Goal: Task Accomplishment & Management: Manage account settings

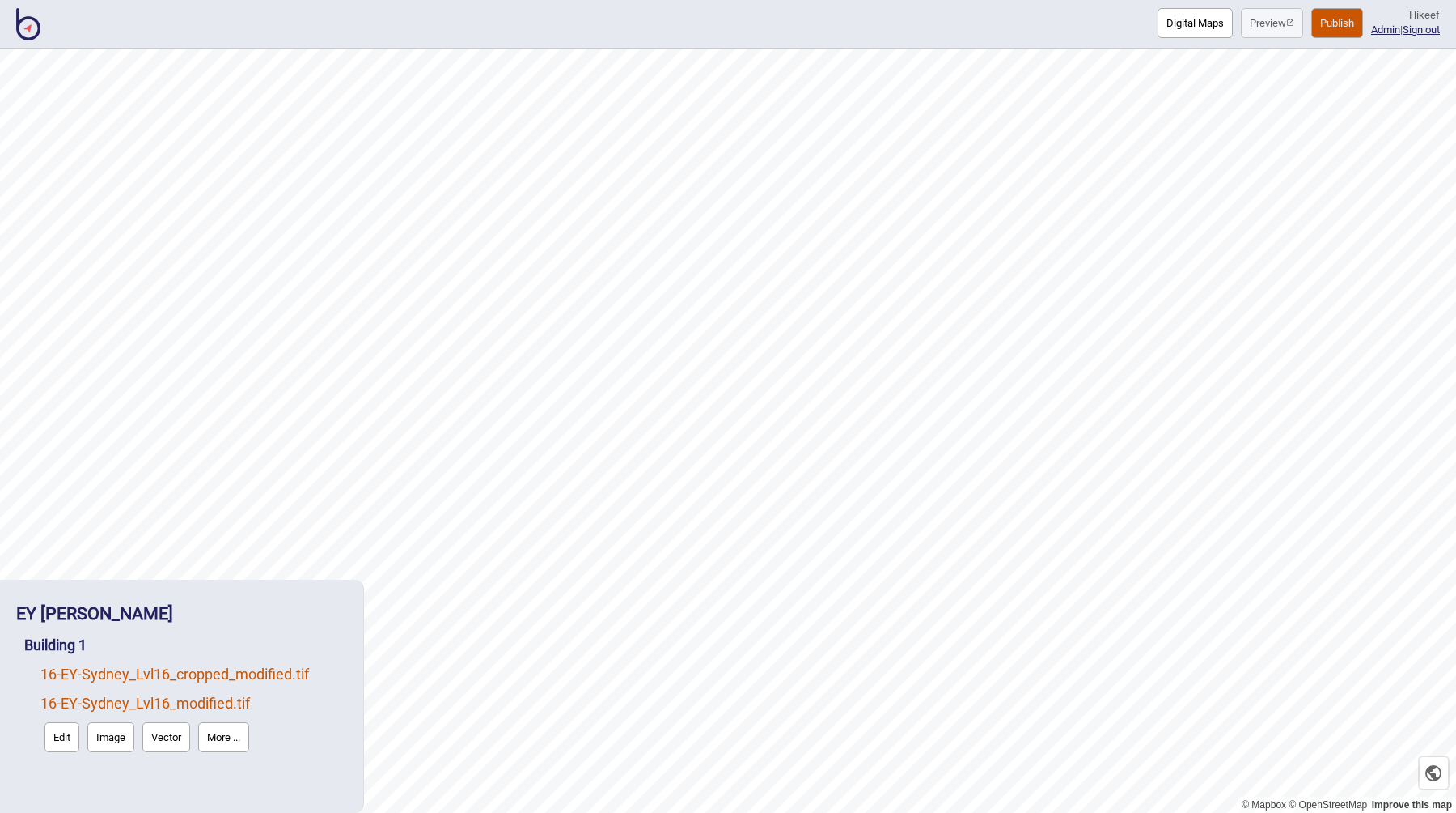
click at [212, 675] on link "16 - EY-Sydney_Lvl16_cropped_modified.tif" at bounding box center [174, 674] width 268 height 17
click at [153, 744] on link "16 - EY-Sydney_Lvl16_modified.tif" at bounding box center [145, 741] width 210 height 17
click at [239, 674] on link "16 - EY-Sydney_Lvl16_cropped_modified.tif" at bounding box center [174, 674] width 268 height 17
click at [206, 743] on link "16 - EY-Sydney_Lvl16_modified.tif" at bounding box center [145, 741] width 210 height 17
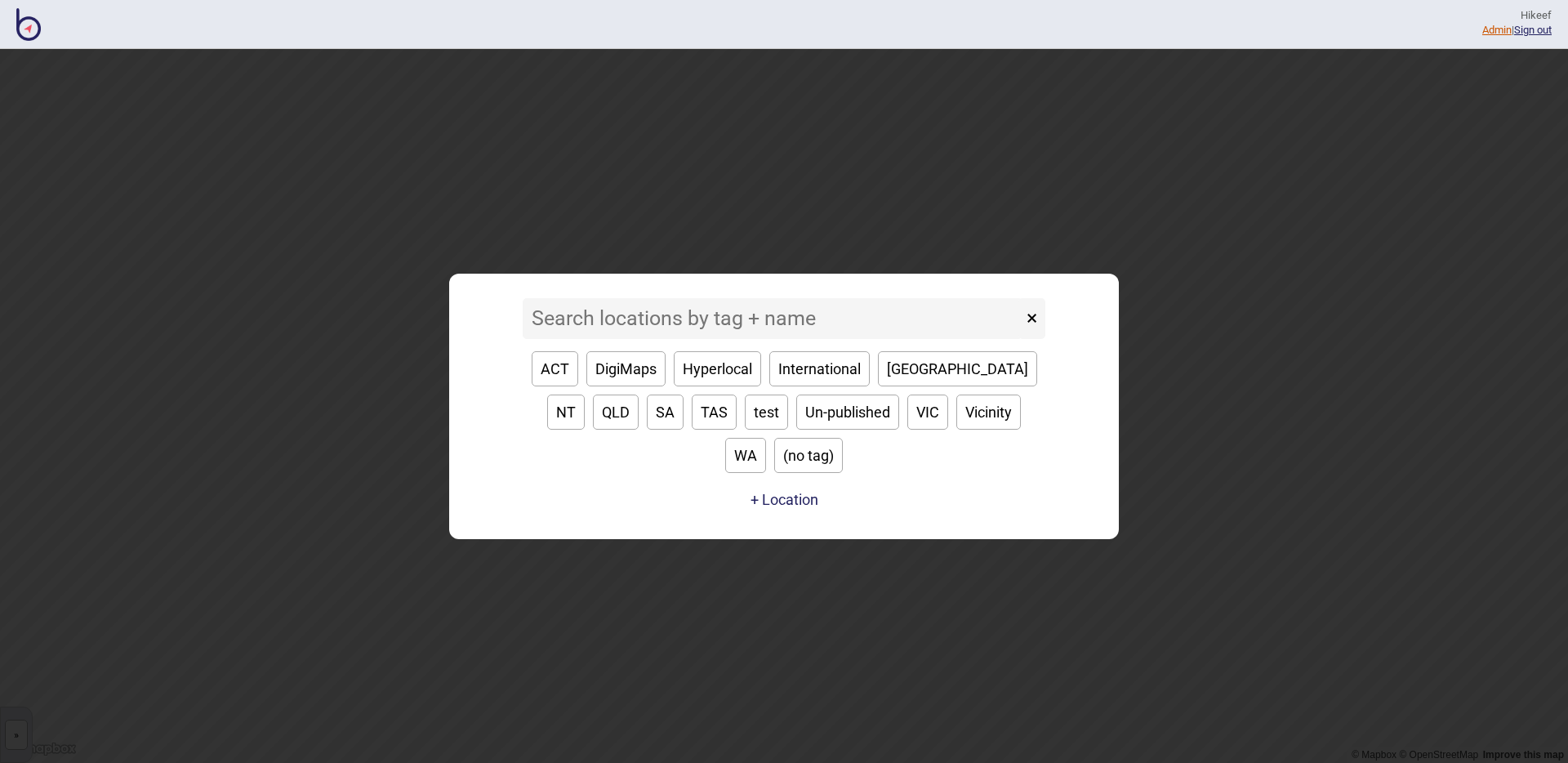
click at [1482, 32] on link "Admin" at bounding box center [1497, 30] width 30 height 12
click at [726, 334] on input at bounding box center [772, 319] width 500 height 41
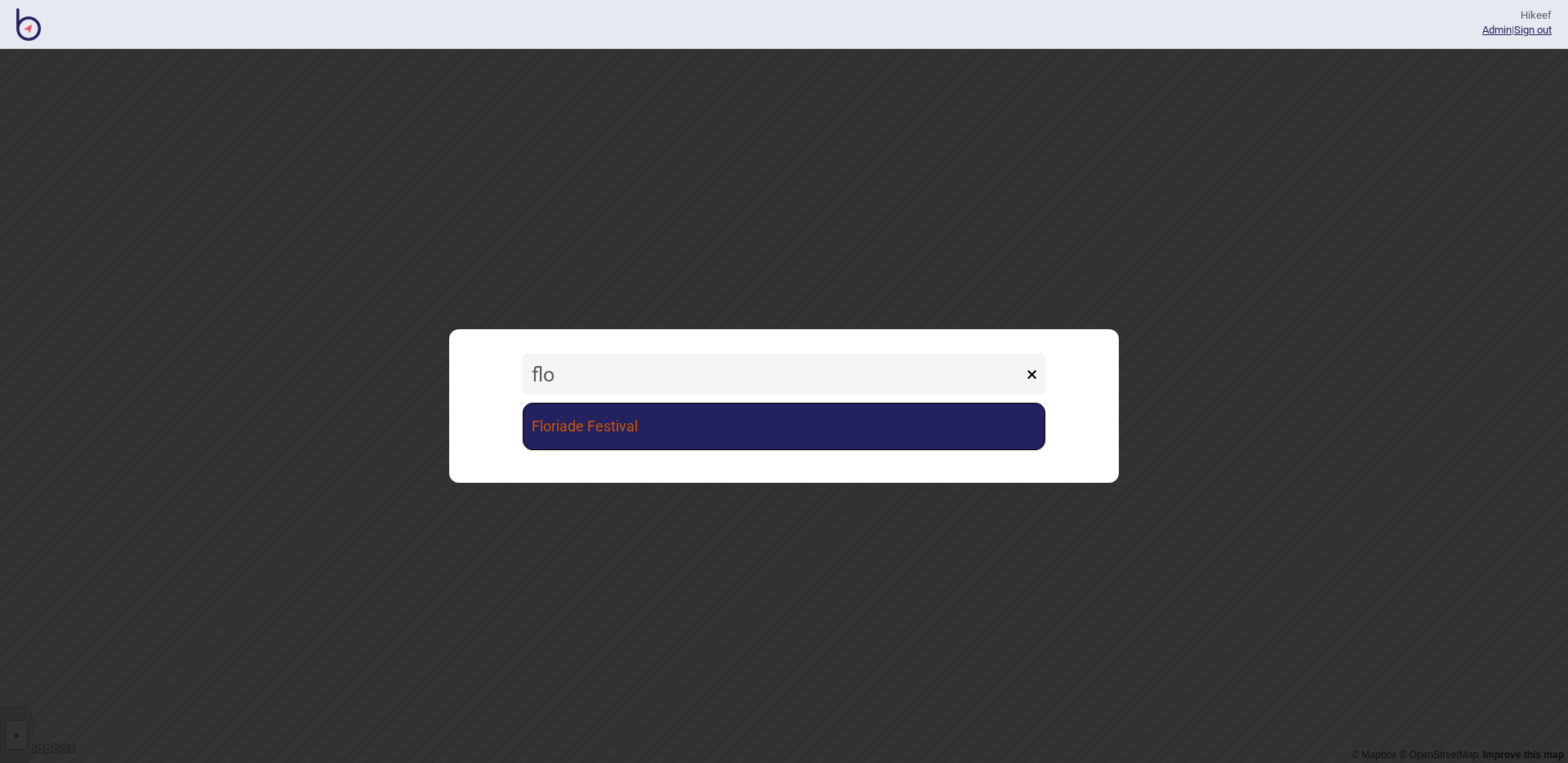
type input "flo"
click at [715, 444] on link "Floriade Festival" at bounding box center [784, 426] width 523 height 47
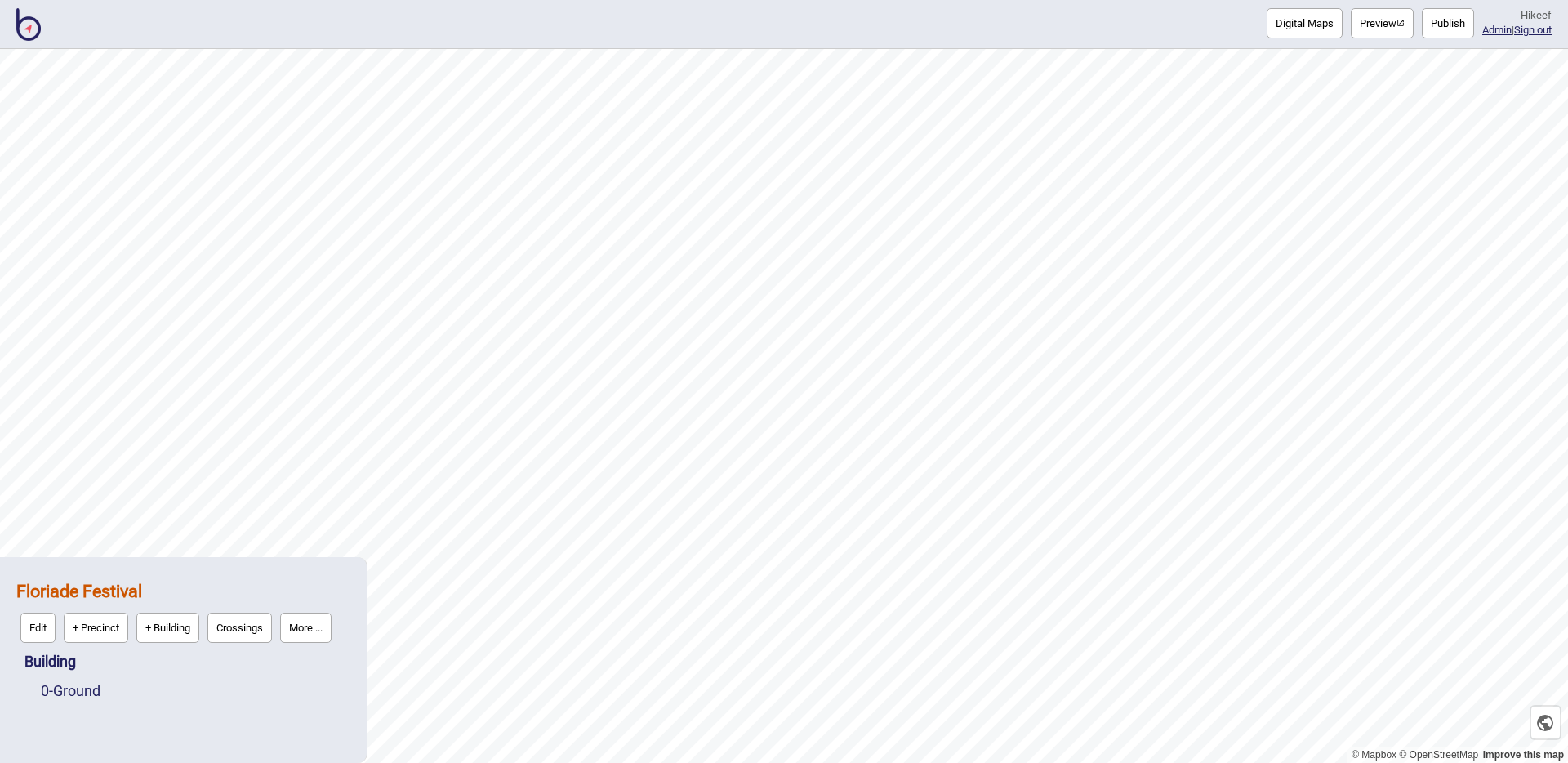
click at [1386, 31] on button "Preview" at bounding box center [1382, 23] width 63 height 30
click at [1431, 31] on button "Publish" at bounding box center [1448, 23] width 53 height 30
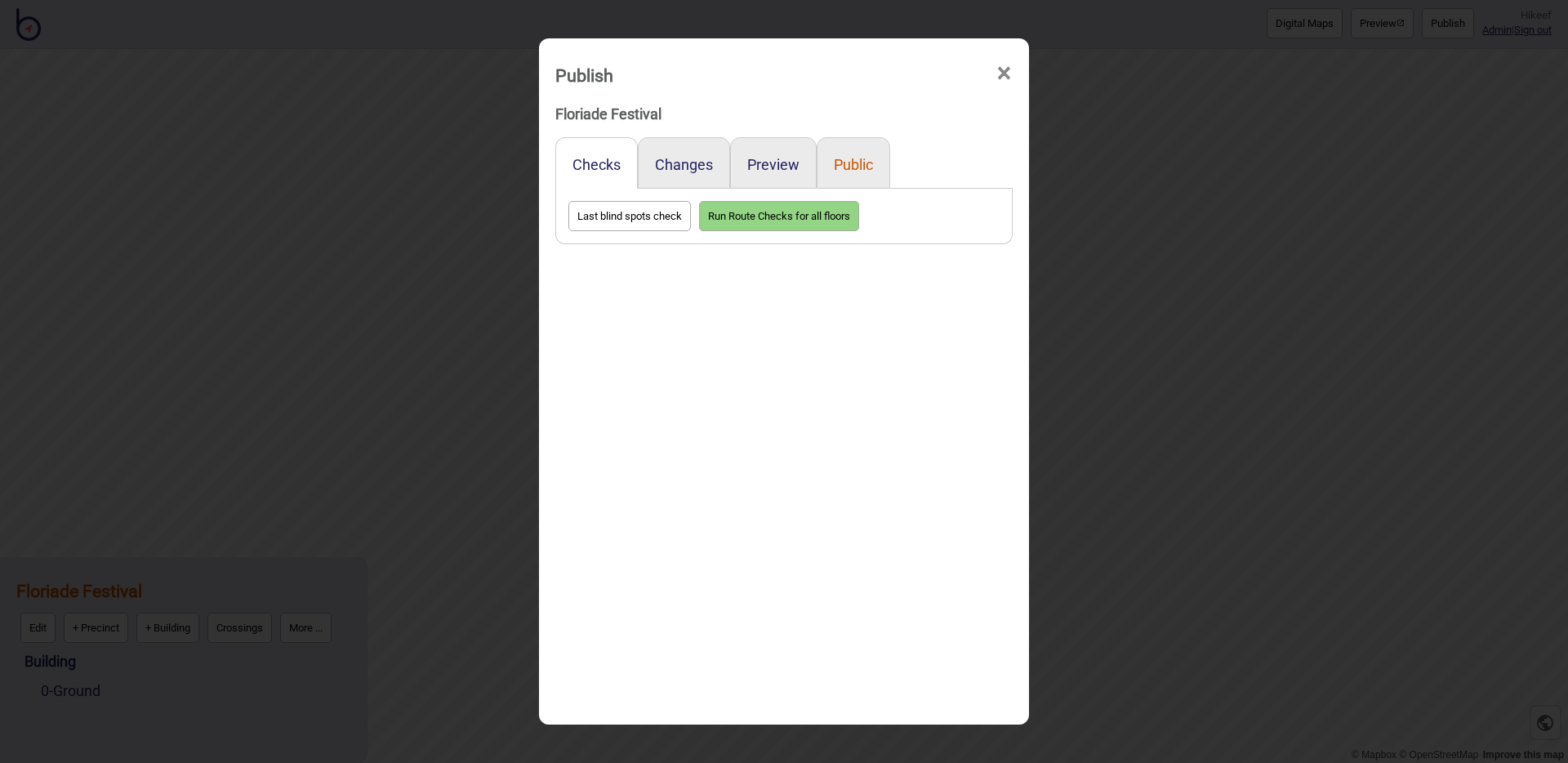
click at [850, 167] on button "Public" at bounding box center [854, 164] width 39 height 18
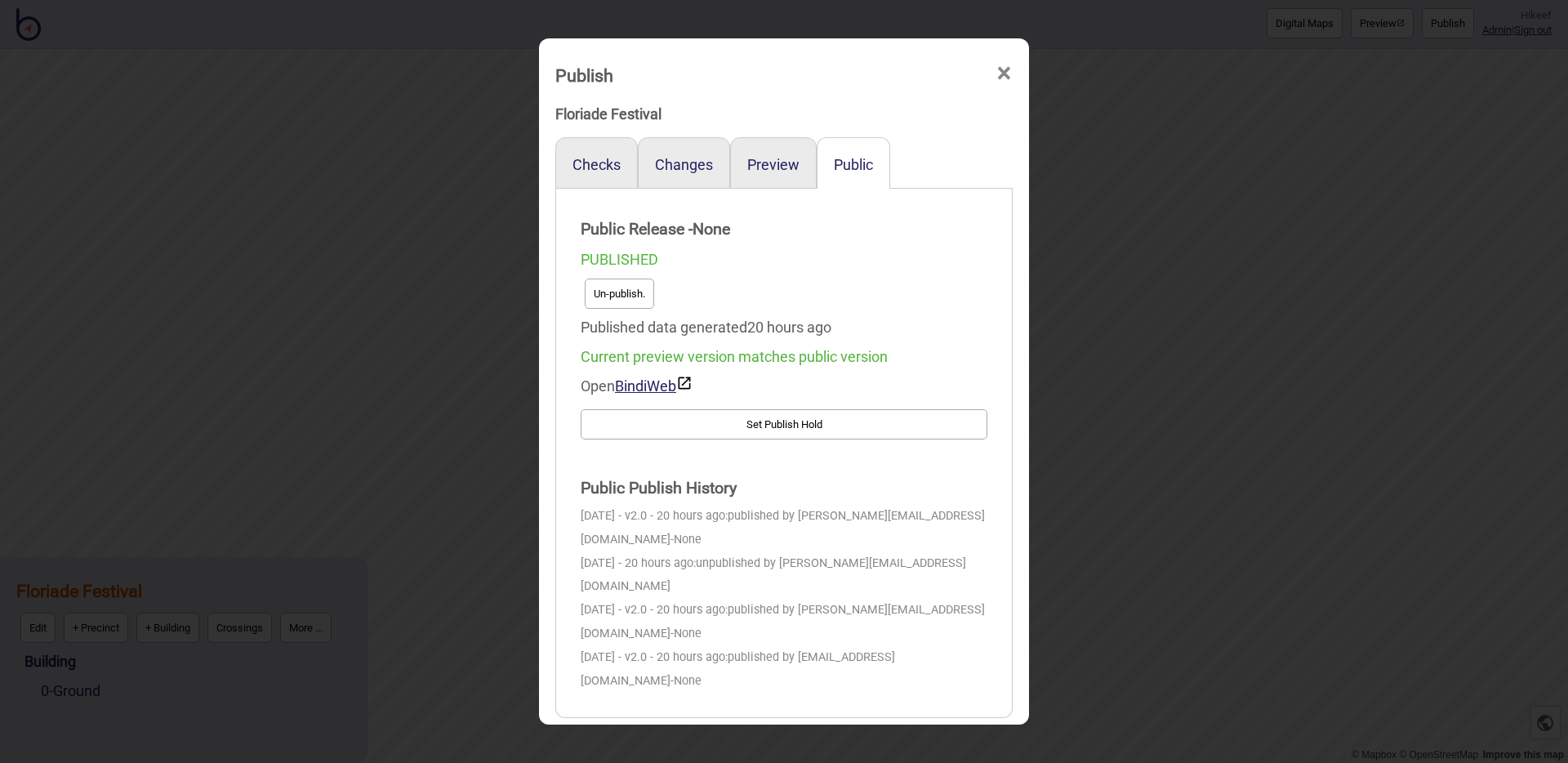
click at [400, 187] on div "Publish × Floriade Festival Checks Changes Preview Public Public Release - None…" at bounding box center [784, 382] width 1568 height 763
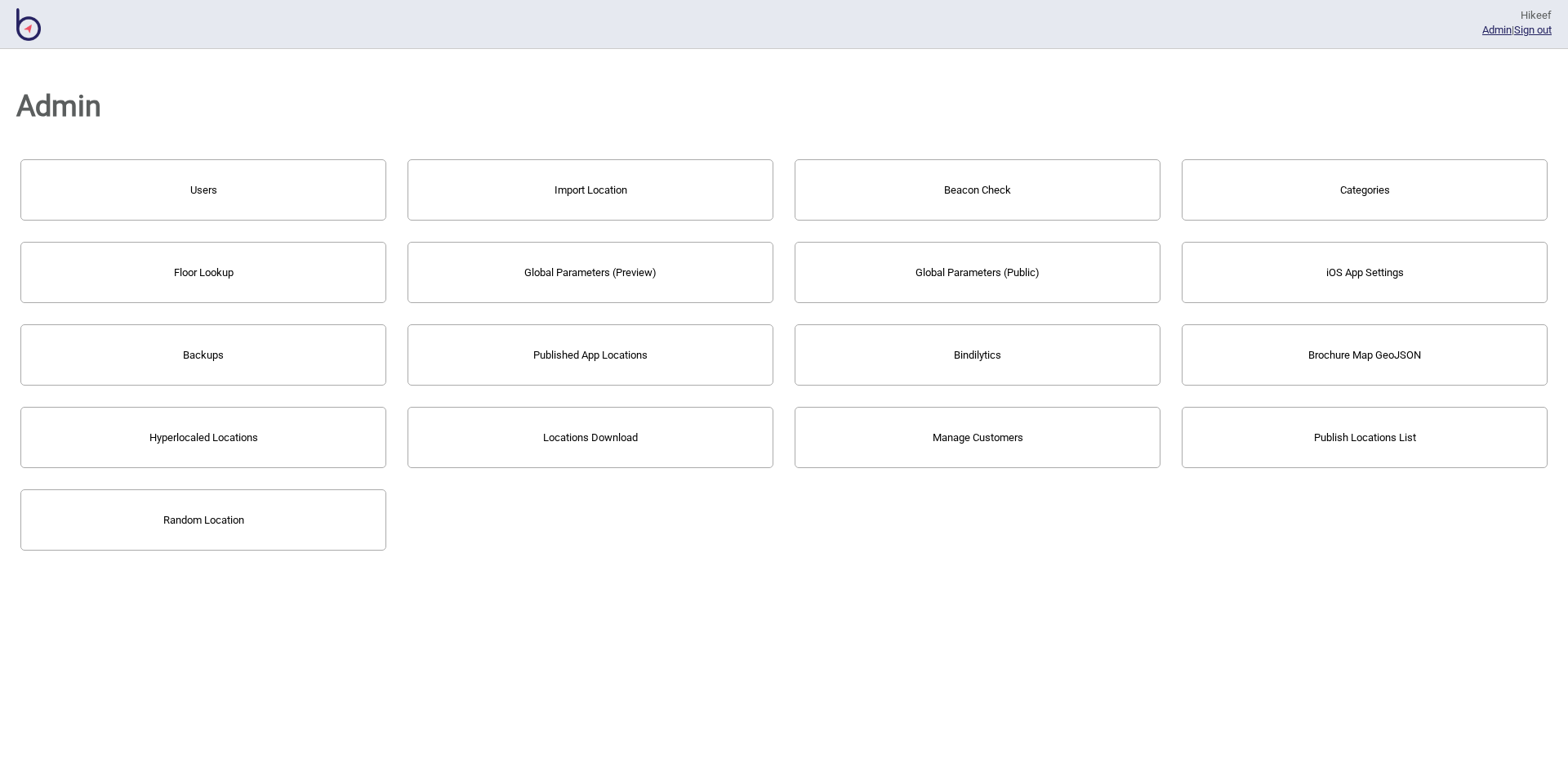
click at [1356, 427] on button "Publish Locations List" at bounding box center [1365, 437] width 366 height 61
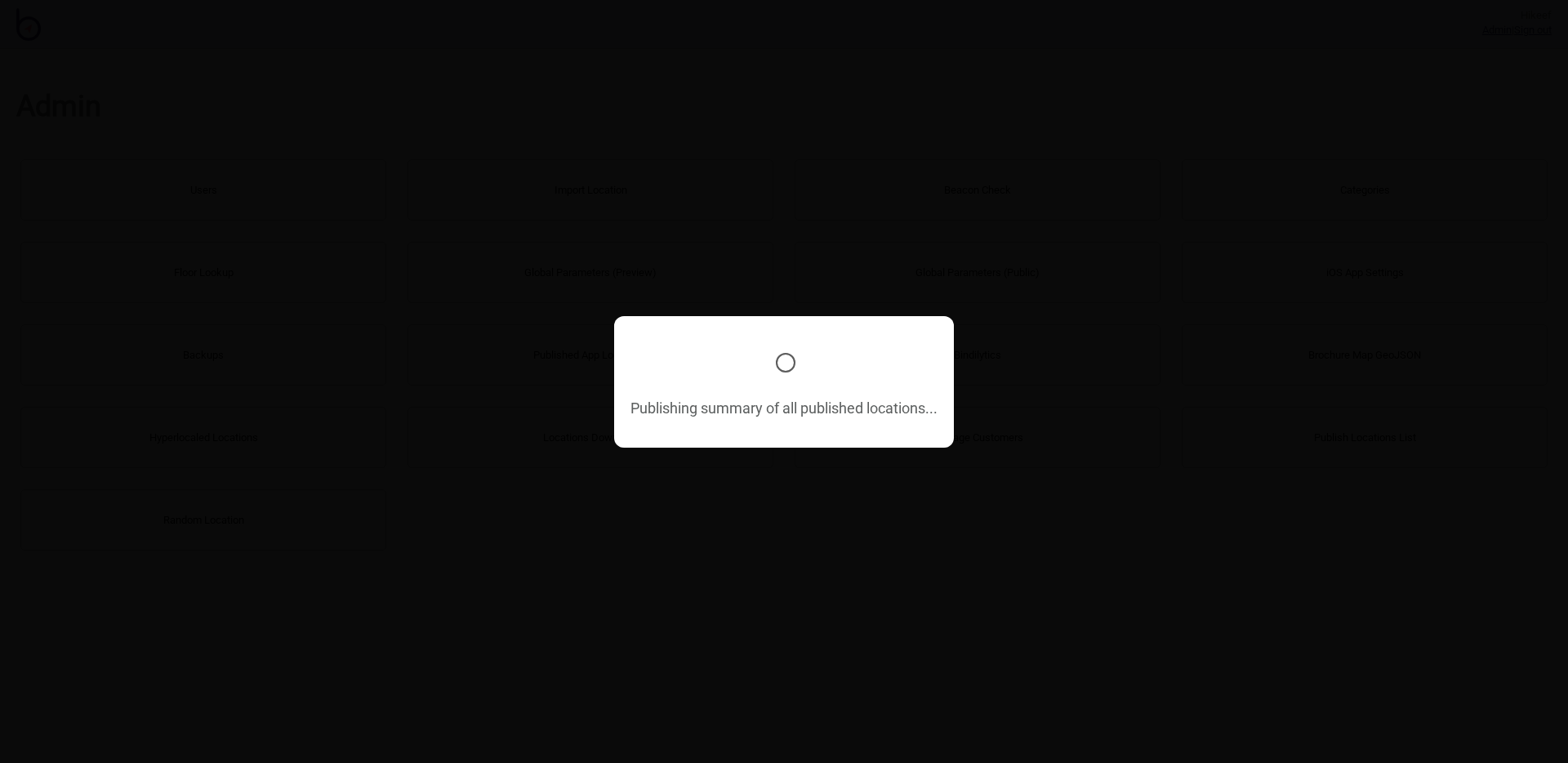
click at [778, 348] on div "Publishing summary of all published locations..." at bounding box center [784, 382] width 323 height 115
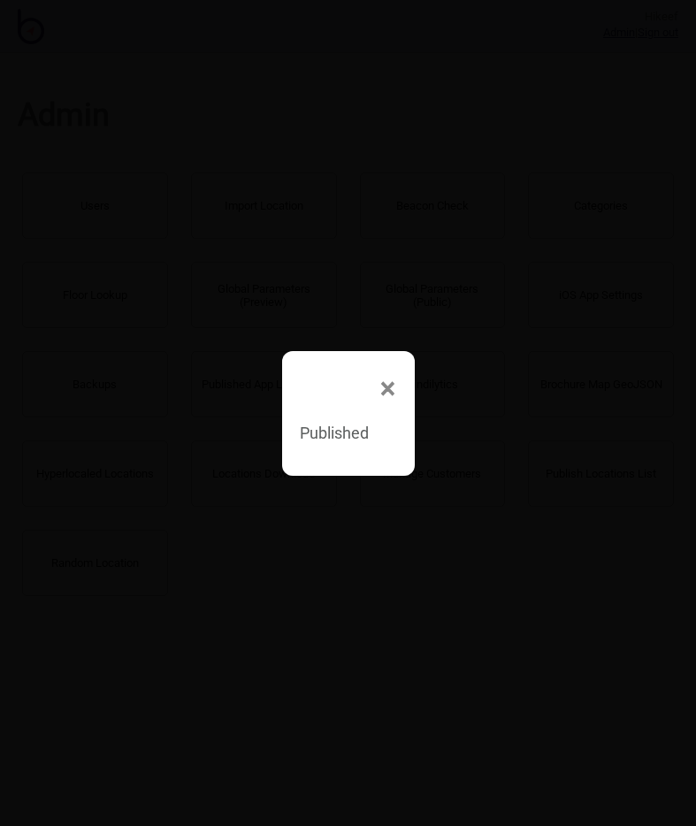
click at [612, 98] on div "× Published" at bounding box center [348, 413] width 696 height 826
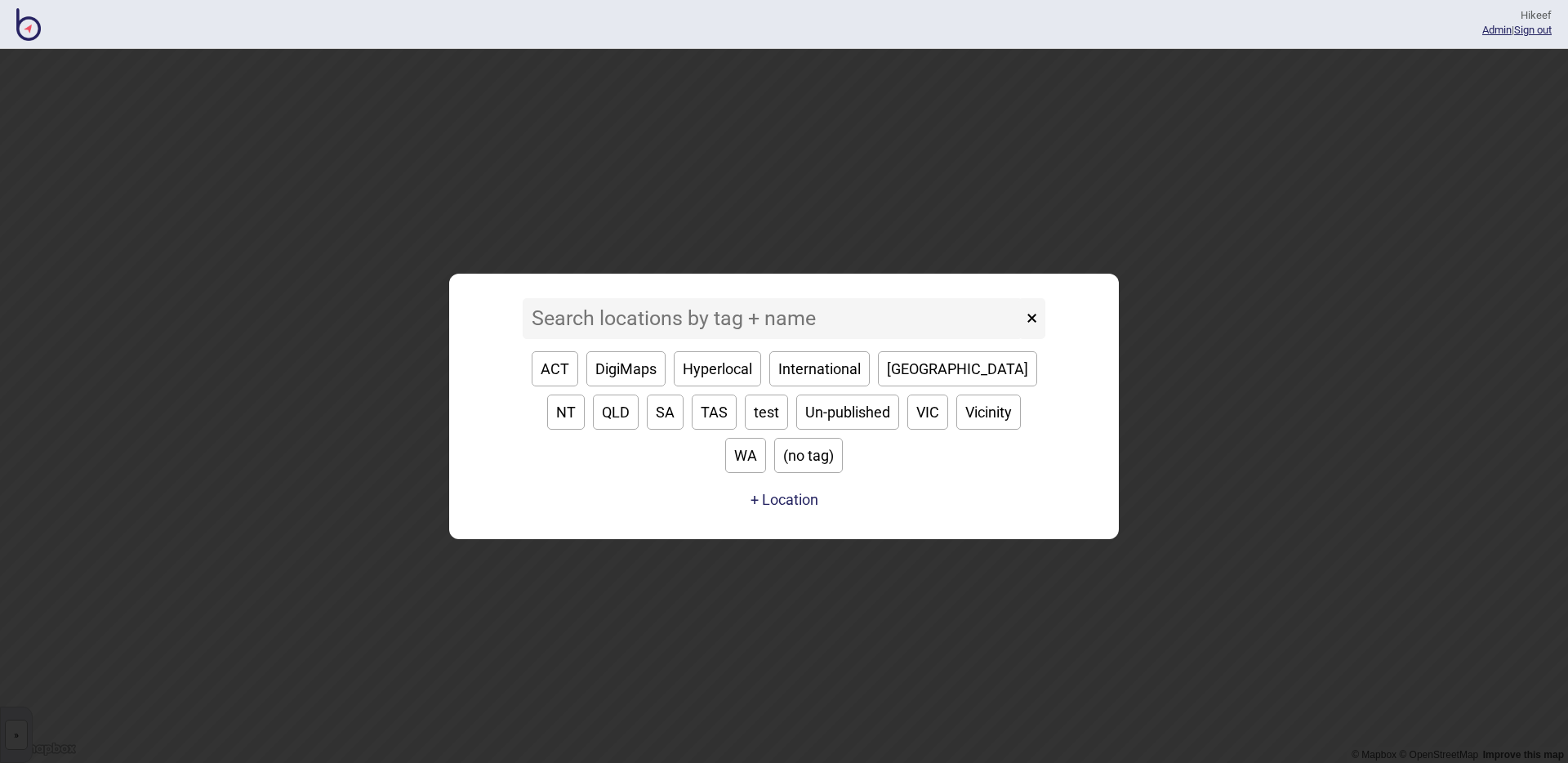
click at [636, 339] on input at bounding box center [772, 319] width 500 height 41
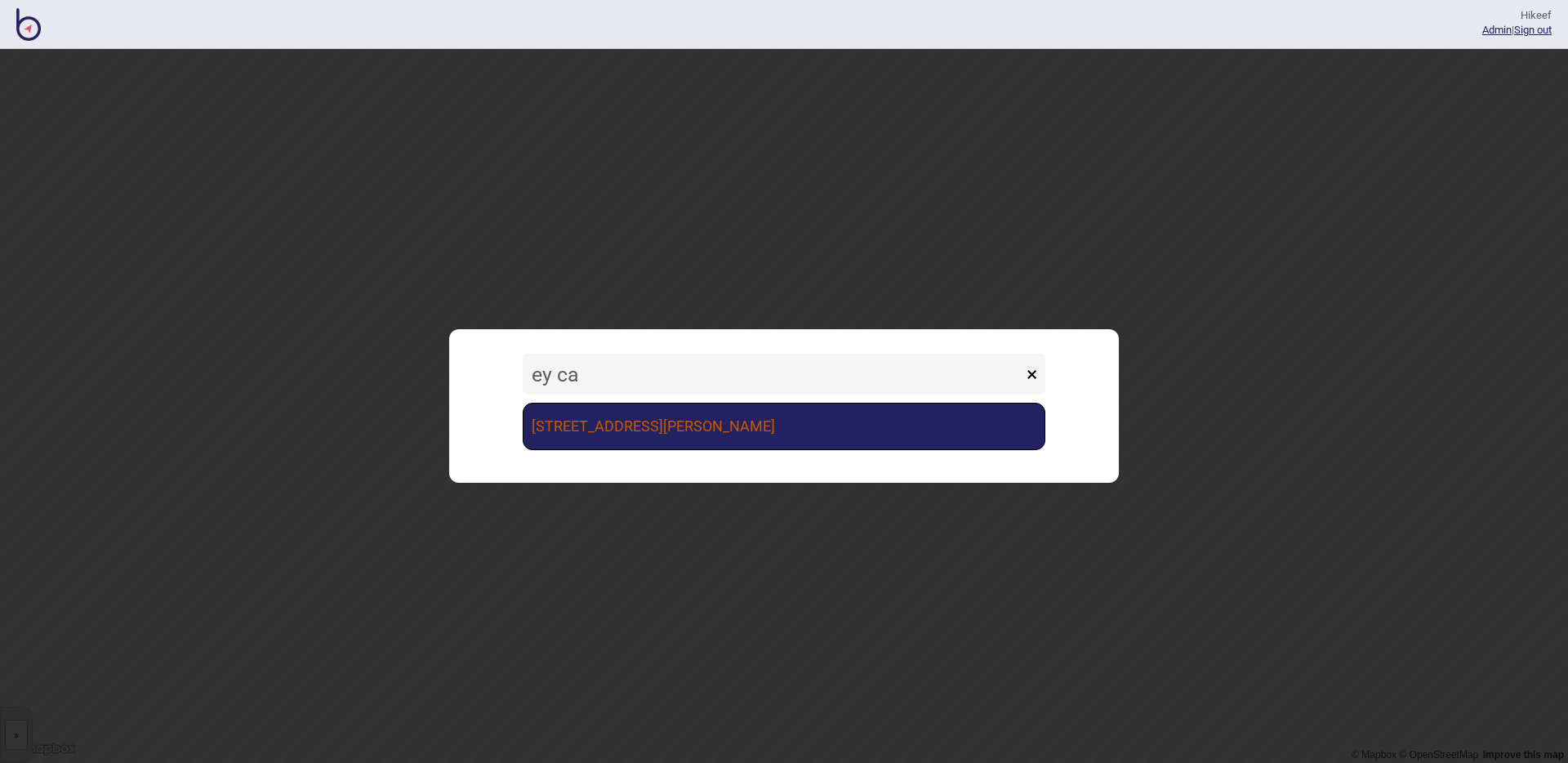
type input "ey ca"
click at [700, 427] on link "[STREET_ADDRESS][PERSON_NAME]" at bounding box center [784, 426] width 523 height 47
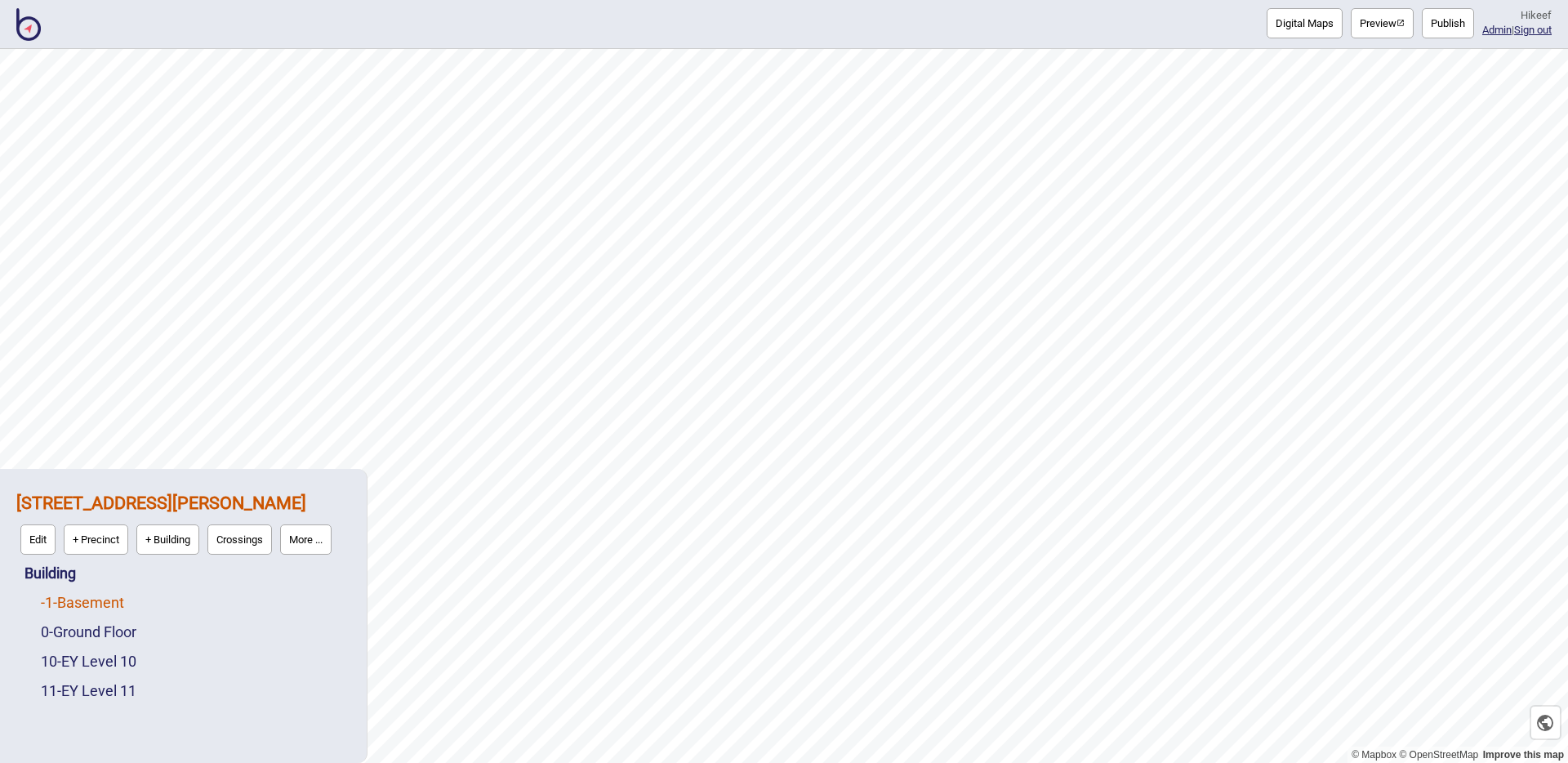
click at [91, 603] on link "-1 - Basement" at bounding box center [82, 602] width 83 height 18
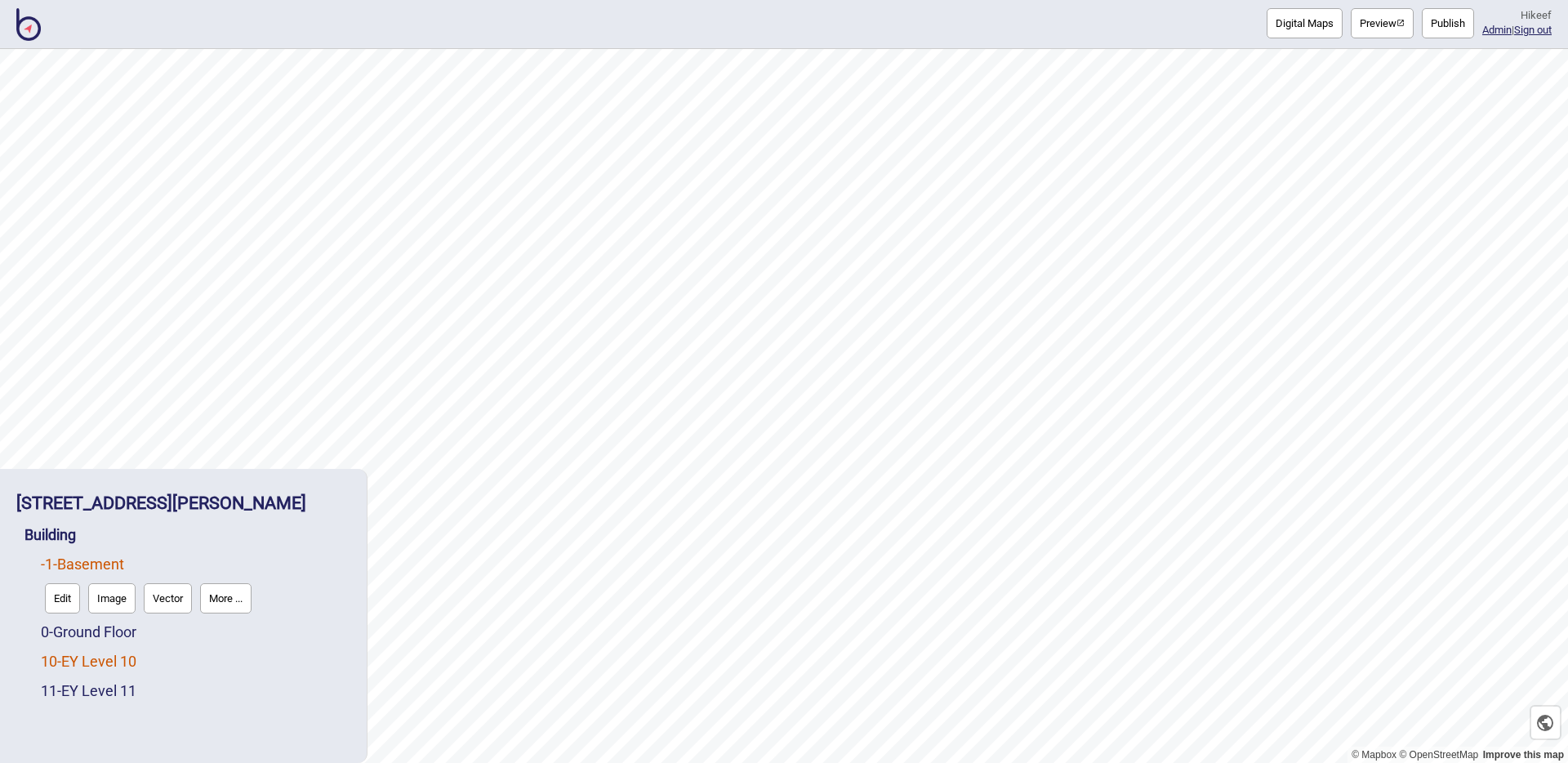
click at [90, 660] on link "10 - EY Level 10" at bounding box center [88, 660] width 95 height 18
click at [180, 659] on button "Vector" at bounding box center [168, 657] width 48 height 30
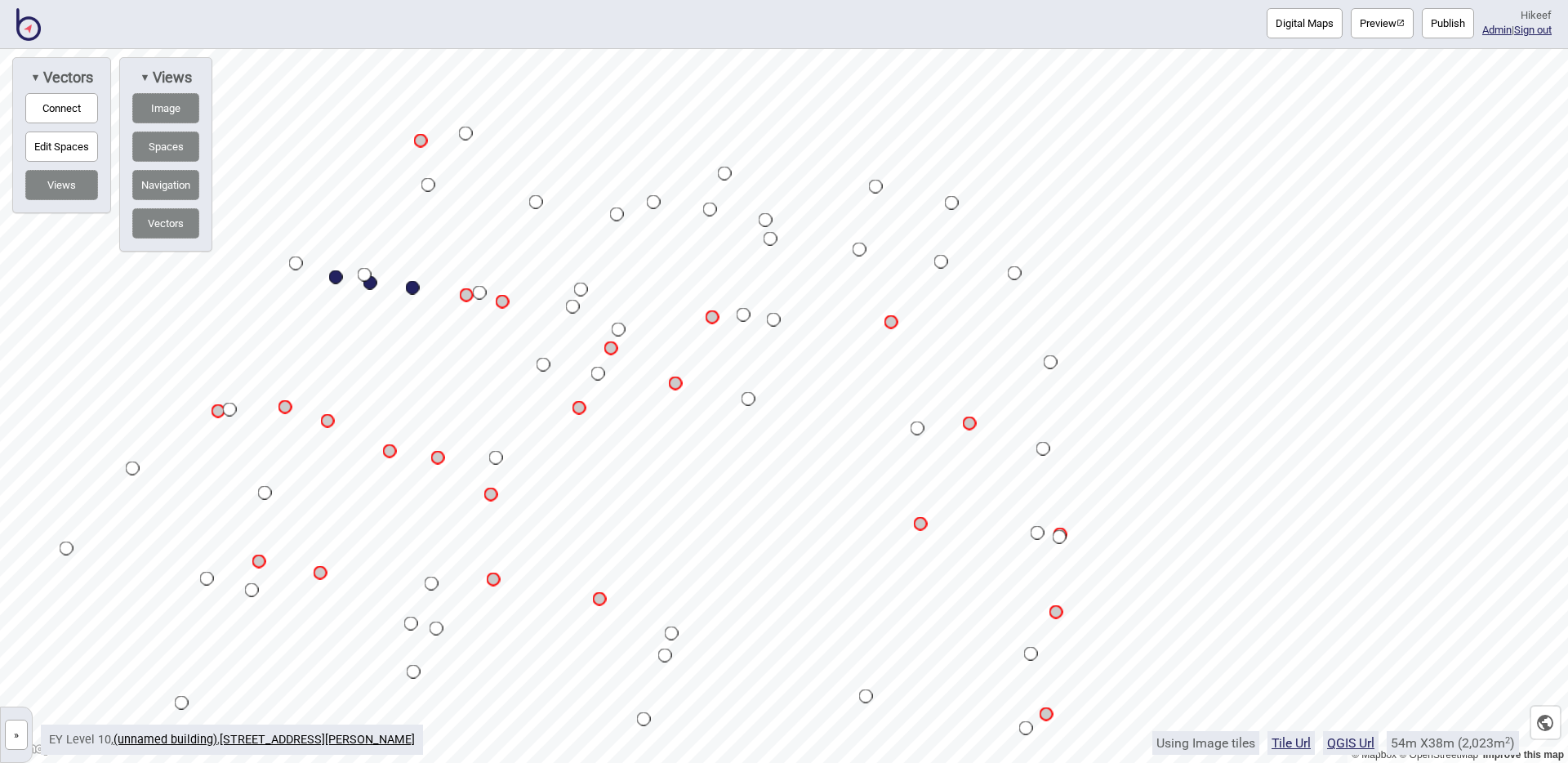
click at [1365, 30] on button "Preview" at bounding box center [1382, 23] width 63 height 30
click at [25, 732] on button "»" at bounding box center [16, 734] width 23 height 30
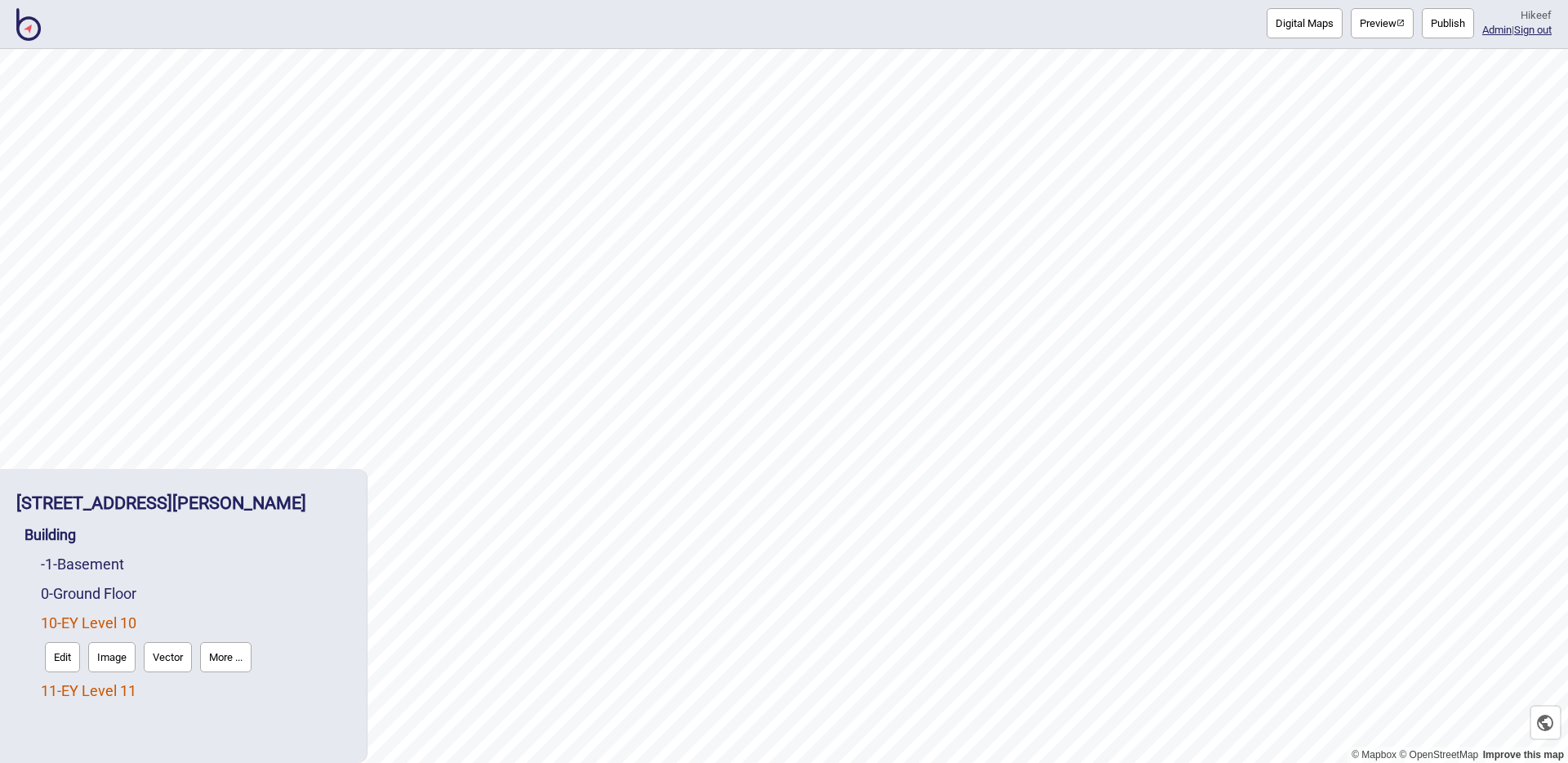
click at [95, 694] on link "11 - EY Level 11" at bounding box center [88, 690] width 95 height 18
click at [177, 694] on button "Vector" at bounding box center [168, 686] width 48 height 30
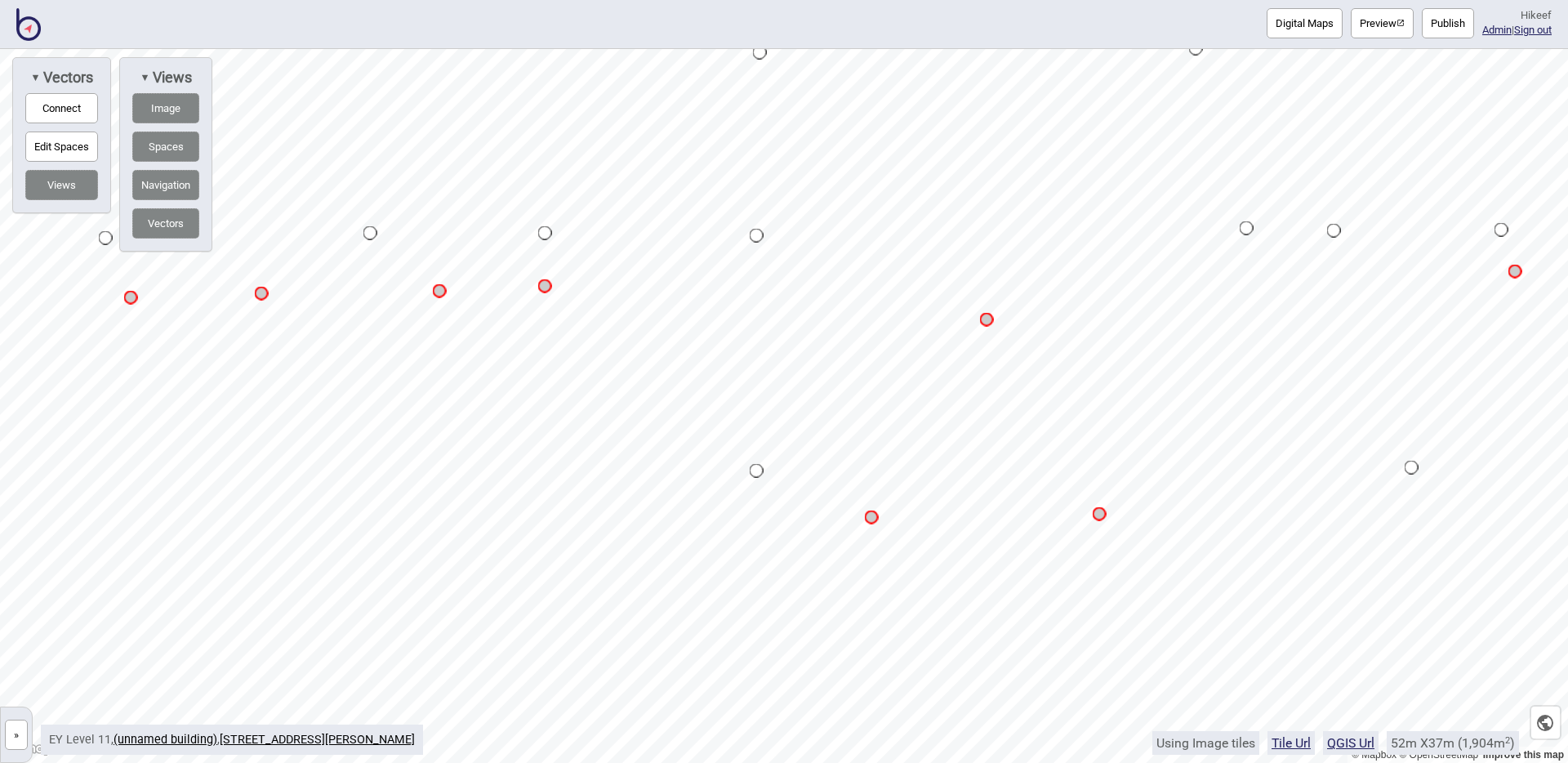
click at [1277, 21] on button "Digital Maps" at bounding box center [1305, 23] width 76 height 30
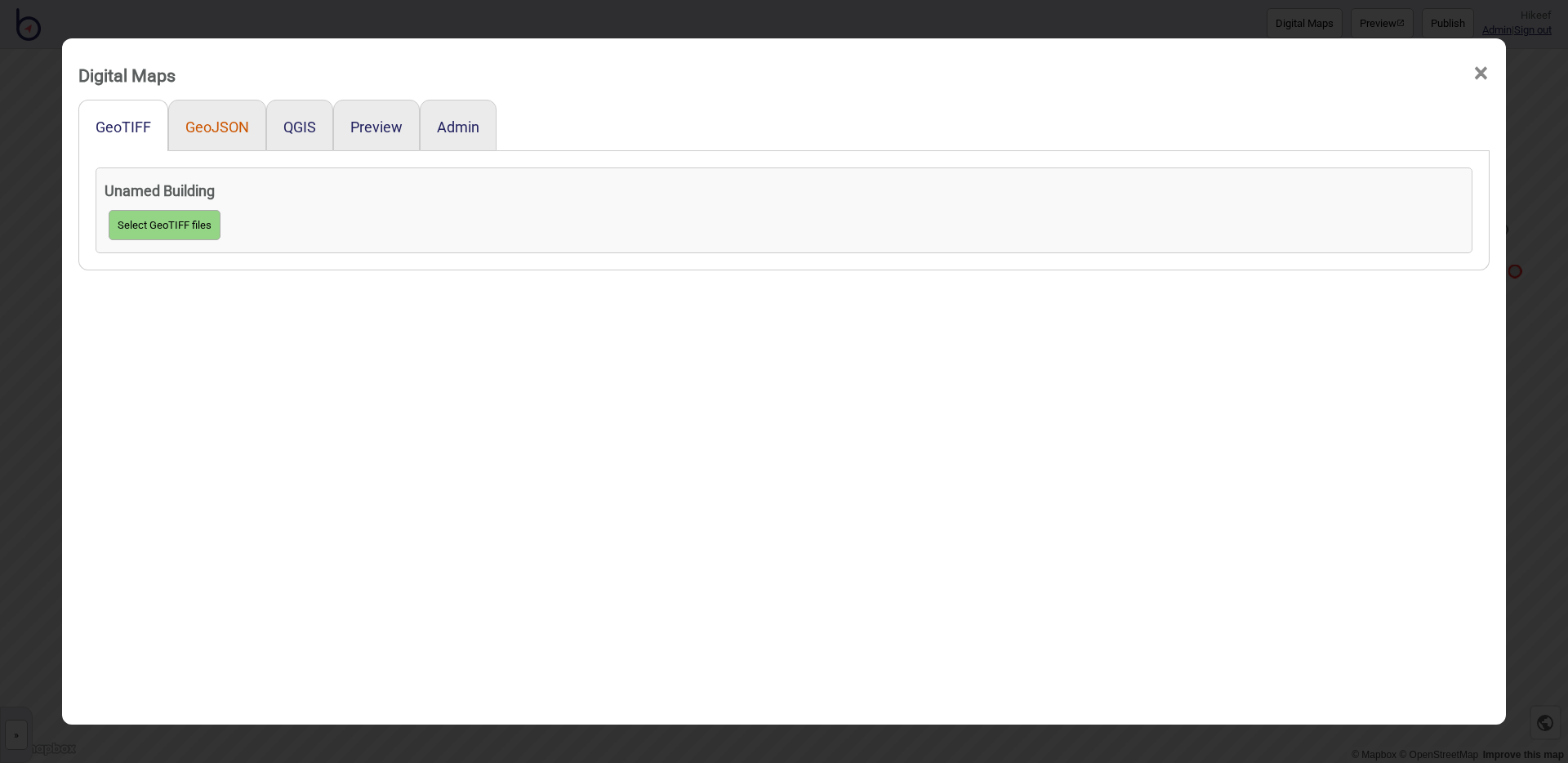
click at [208, 121] on button "GeoJSON" at bounding box center [217, 127] width 64 height 18
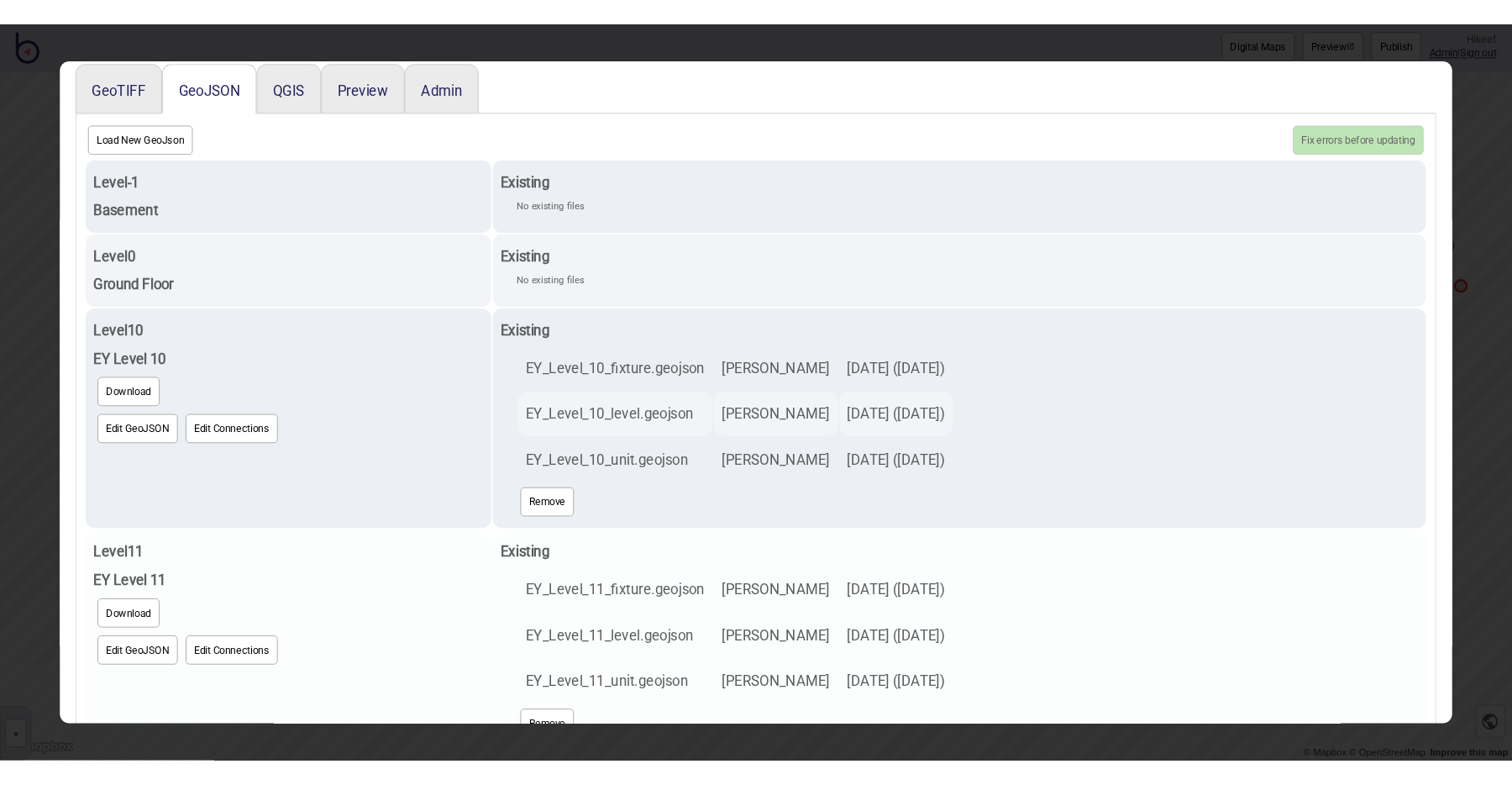
scroll to position [98, 0]
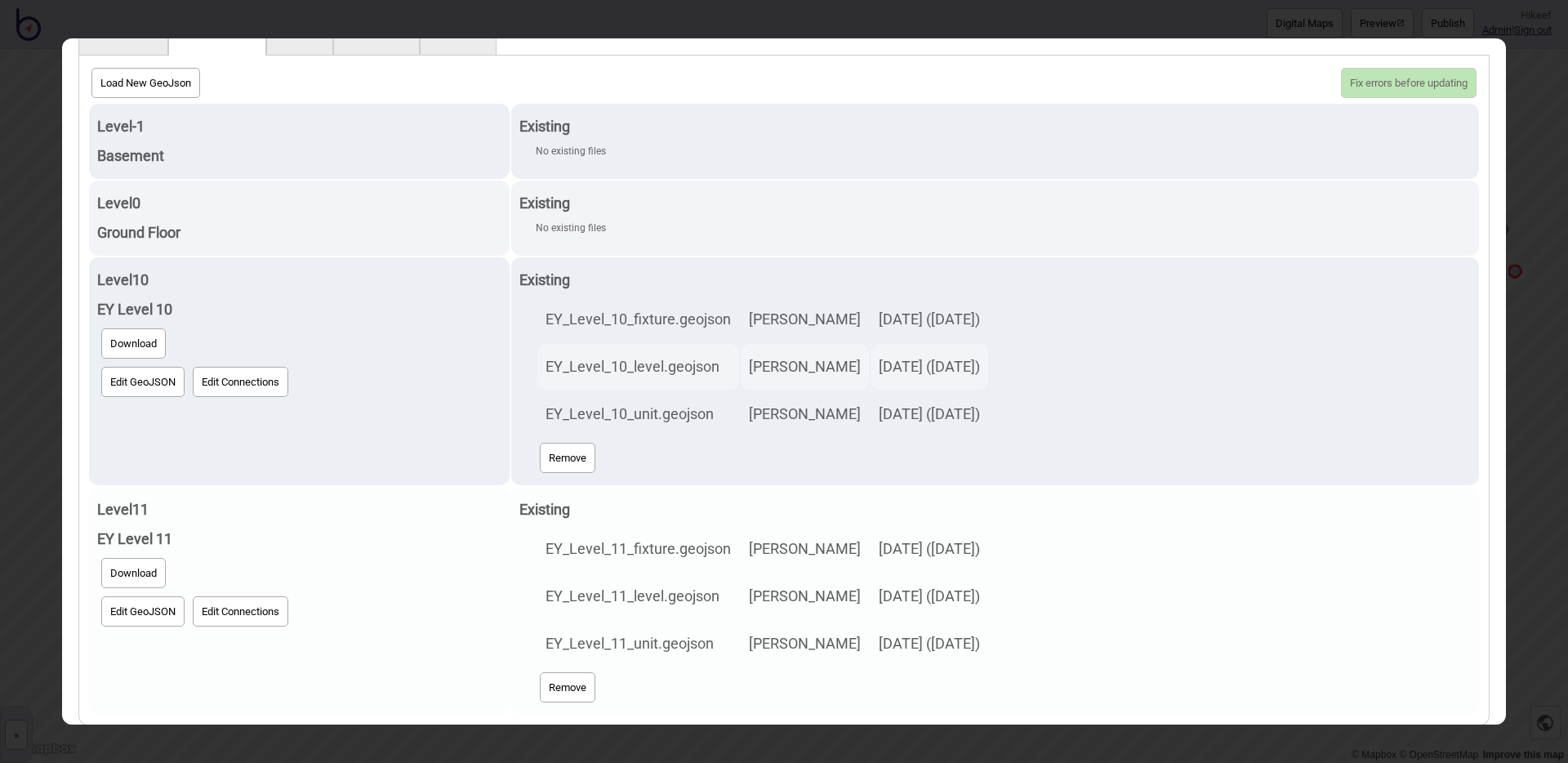
click at [148, 613] on button "Edit GeoJSON" at bounding box center [143, 611] width 83 height 30
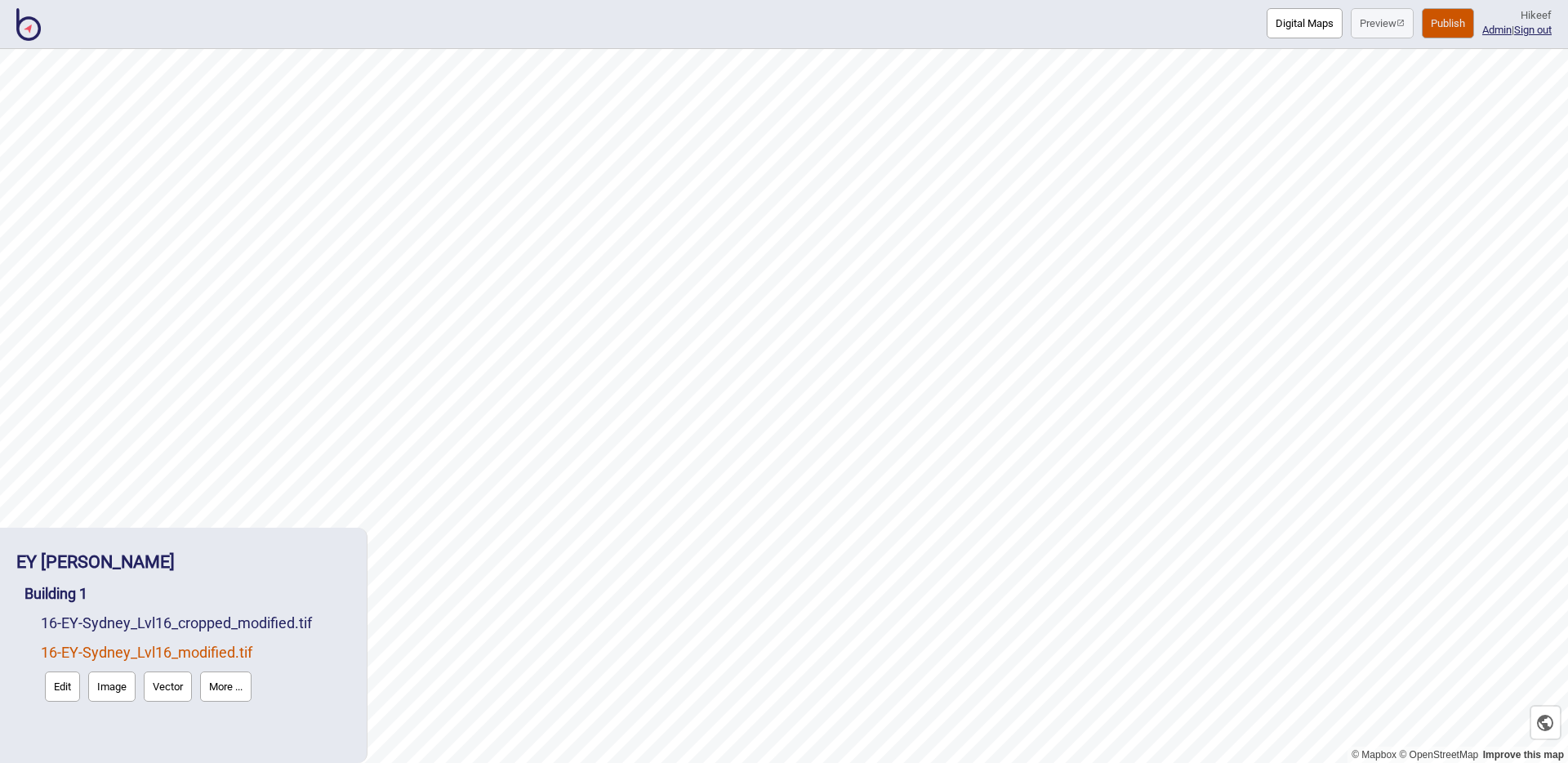
click at [37, 31] on img at bounding box center [29, 24] width 25 height 32
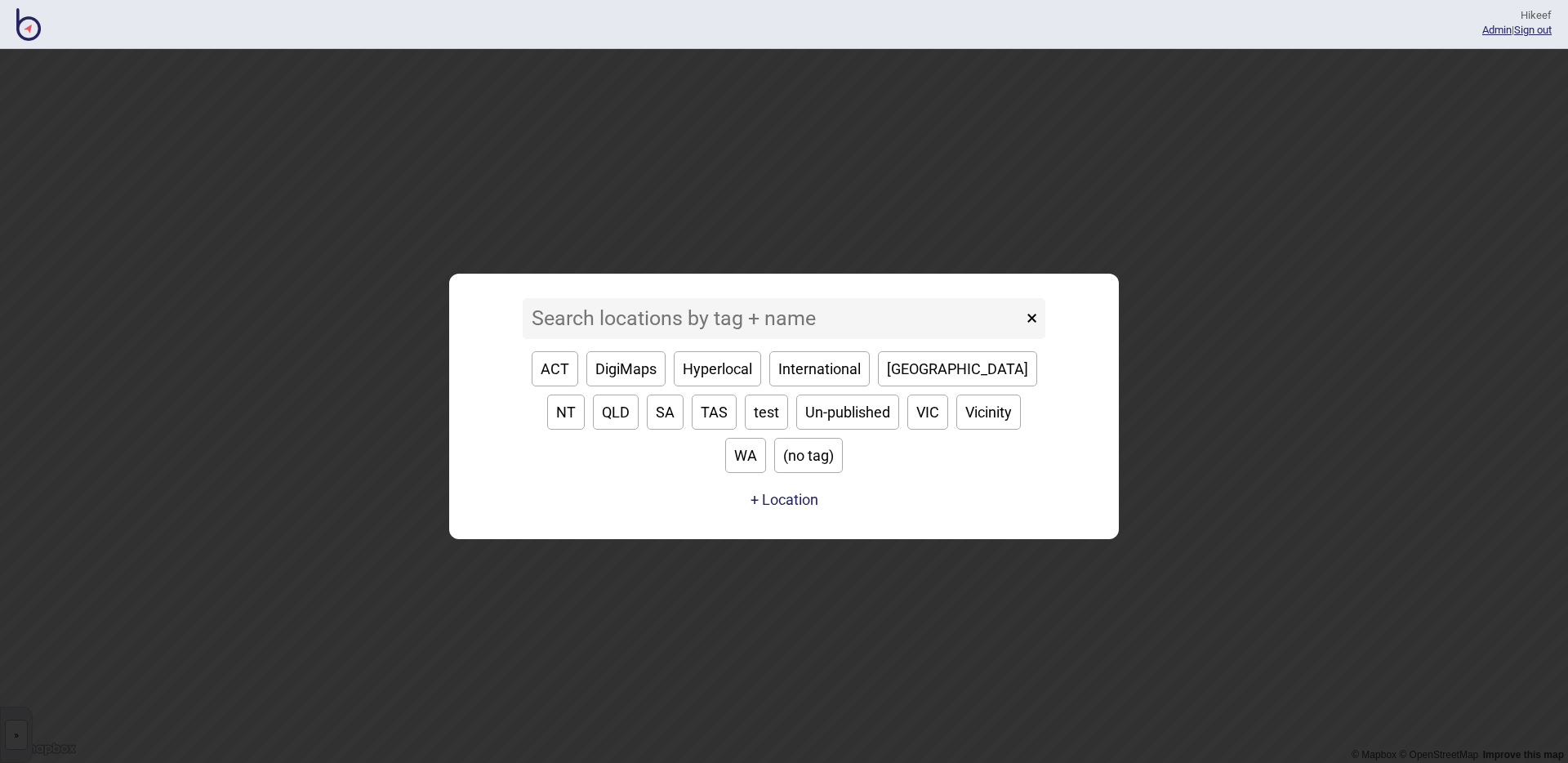
click at [674, 336] on input at bounding box center [772, 319] width 500 height 41
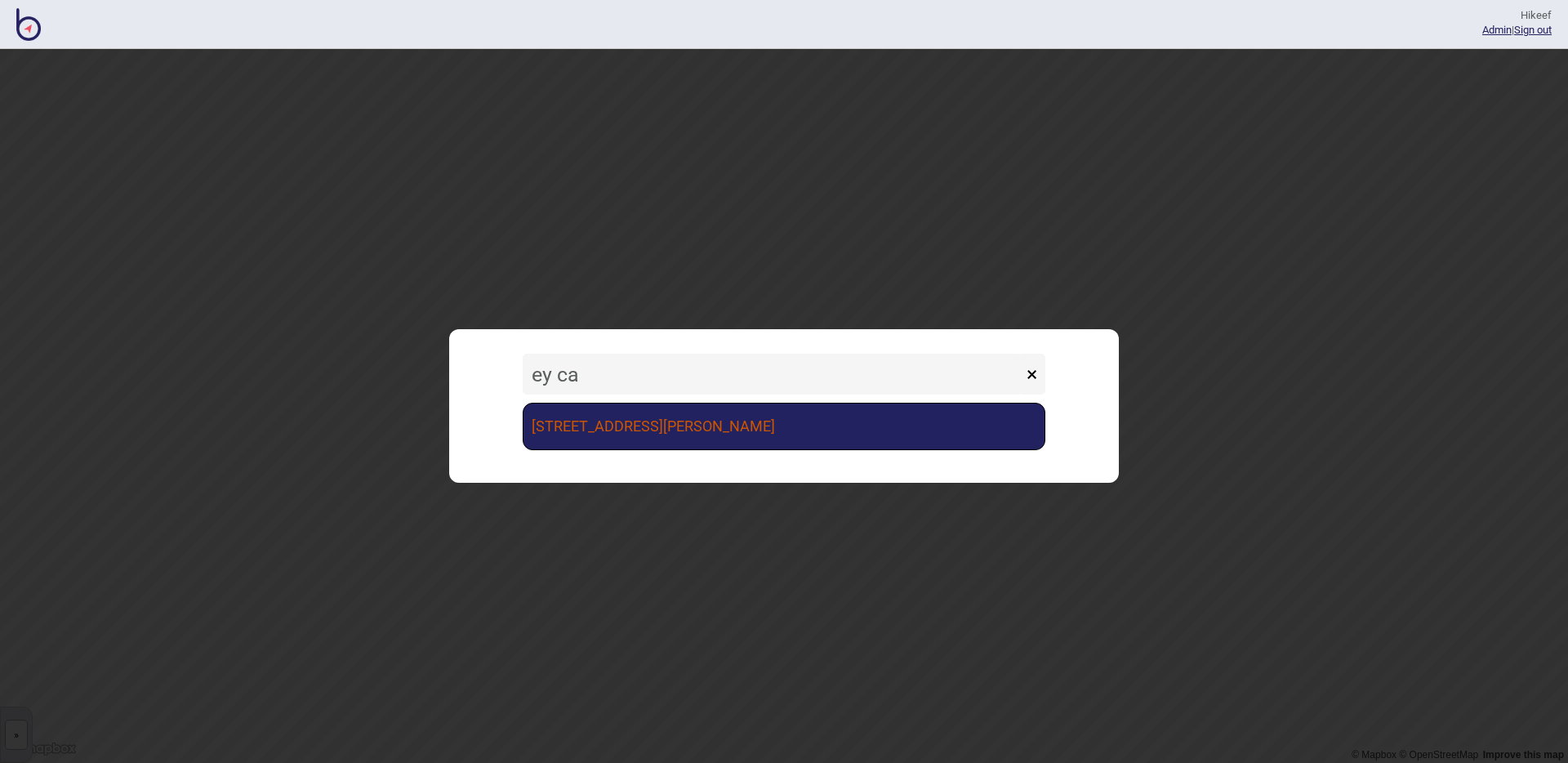
type input "ey ca"
click at [696, 431] on link "[STREET_ADDRESS][PERSON_NAME]" at bounding box center [784, 426] width 523 height 47
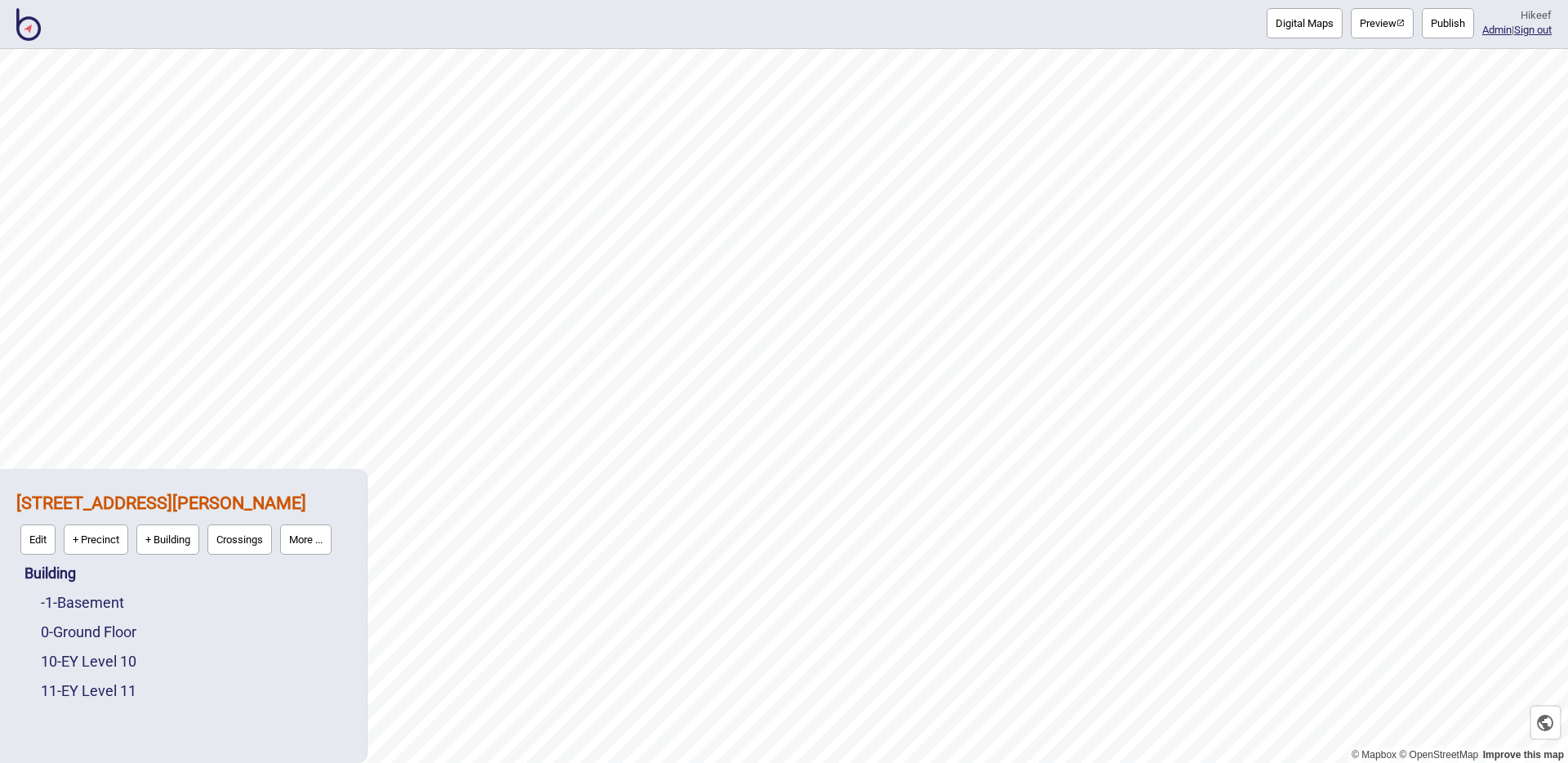
click at [1282, 21] on button "Digital Maps" at bounding box center [1305, 23] width 76 height 30
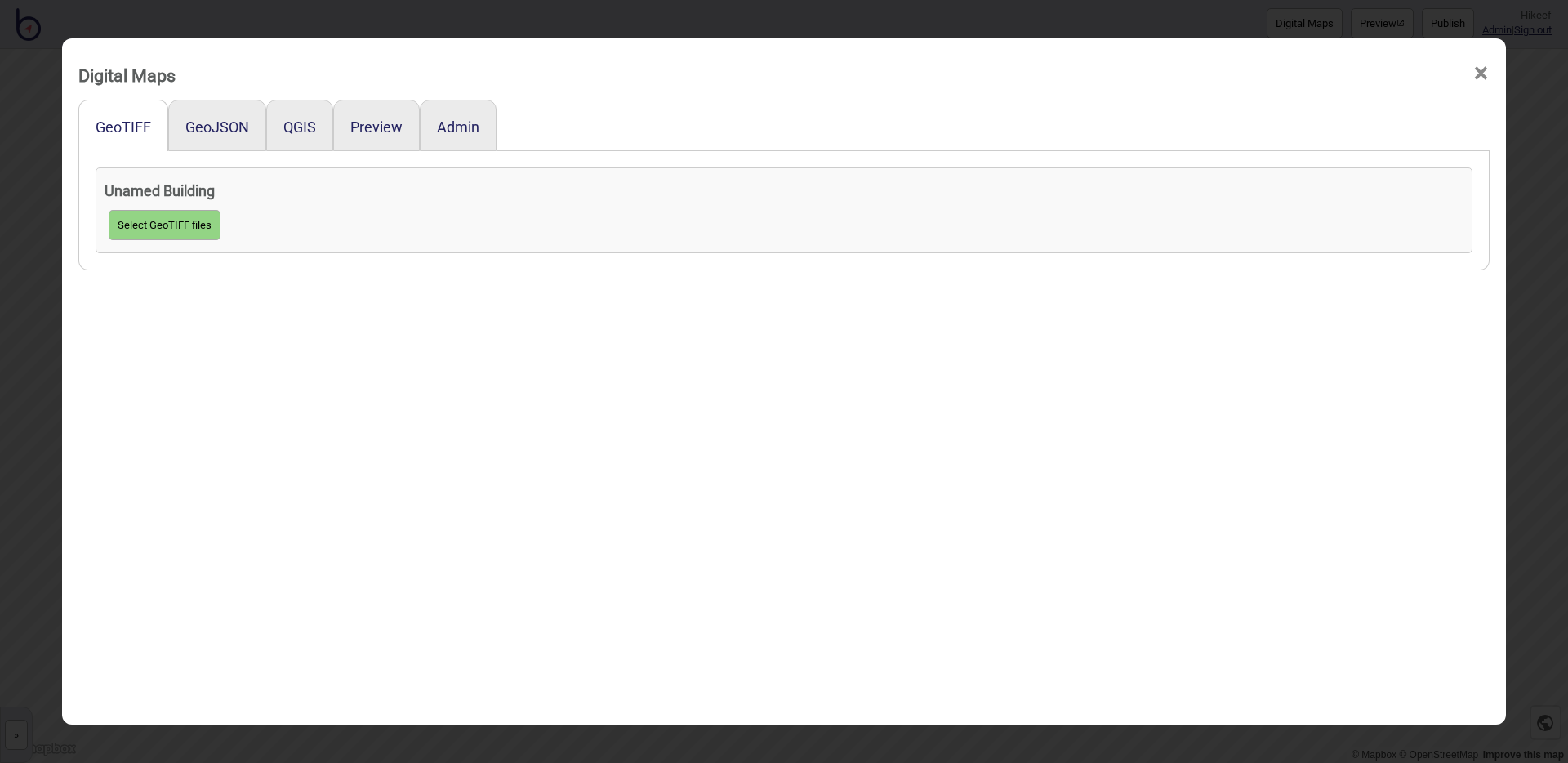
click at [229, 113] on div "GeoJSON" at bounding box center [217, 126] width 98 height 52
click at [229, 114] on div "GeoJSON" at bounding box center [217, 126] width 98 height 52
click at [228, 139] on div "GeoJSON" at bounding box center [217, 126] width 98 height 52
click at [225, 125] on button "GeoJSON" at bounding box center [217, 127] width 64 height 18
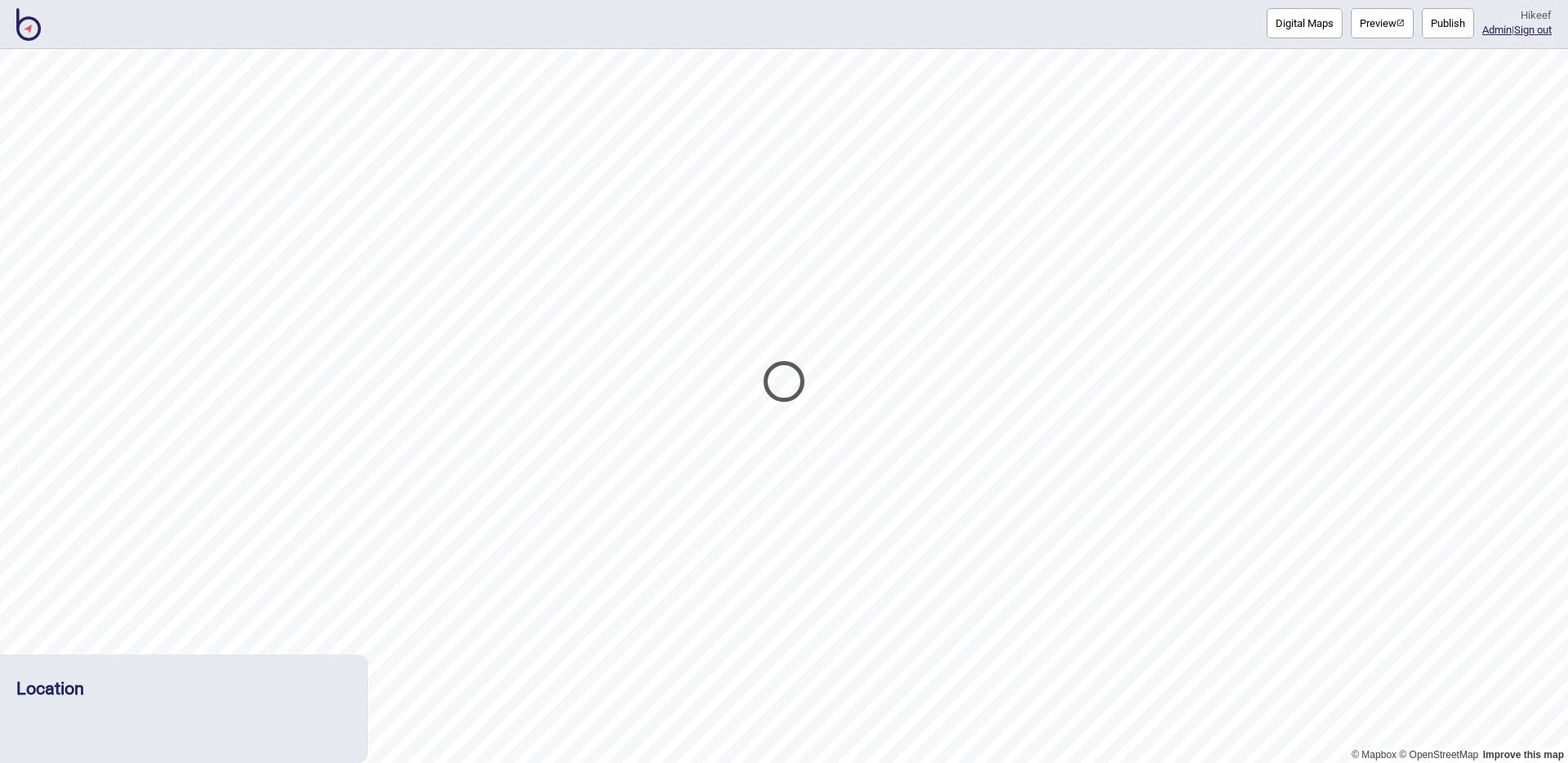
click at [21, 29] on div at bounding box center [784, 382] width 1568 height 763
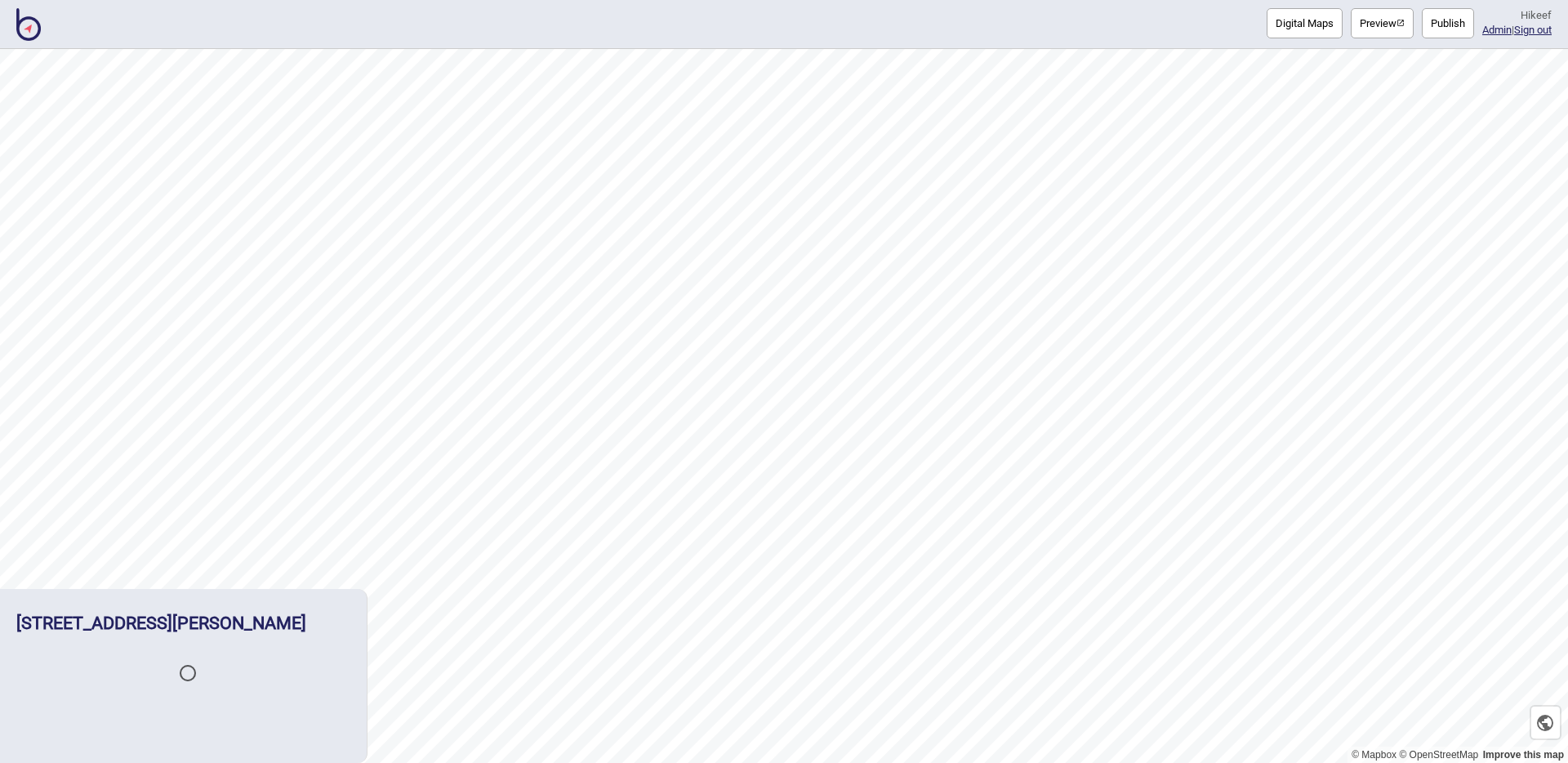
click at [26, 27] on img at bounding box center [29, 24] width 25 height 32
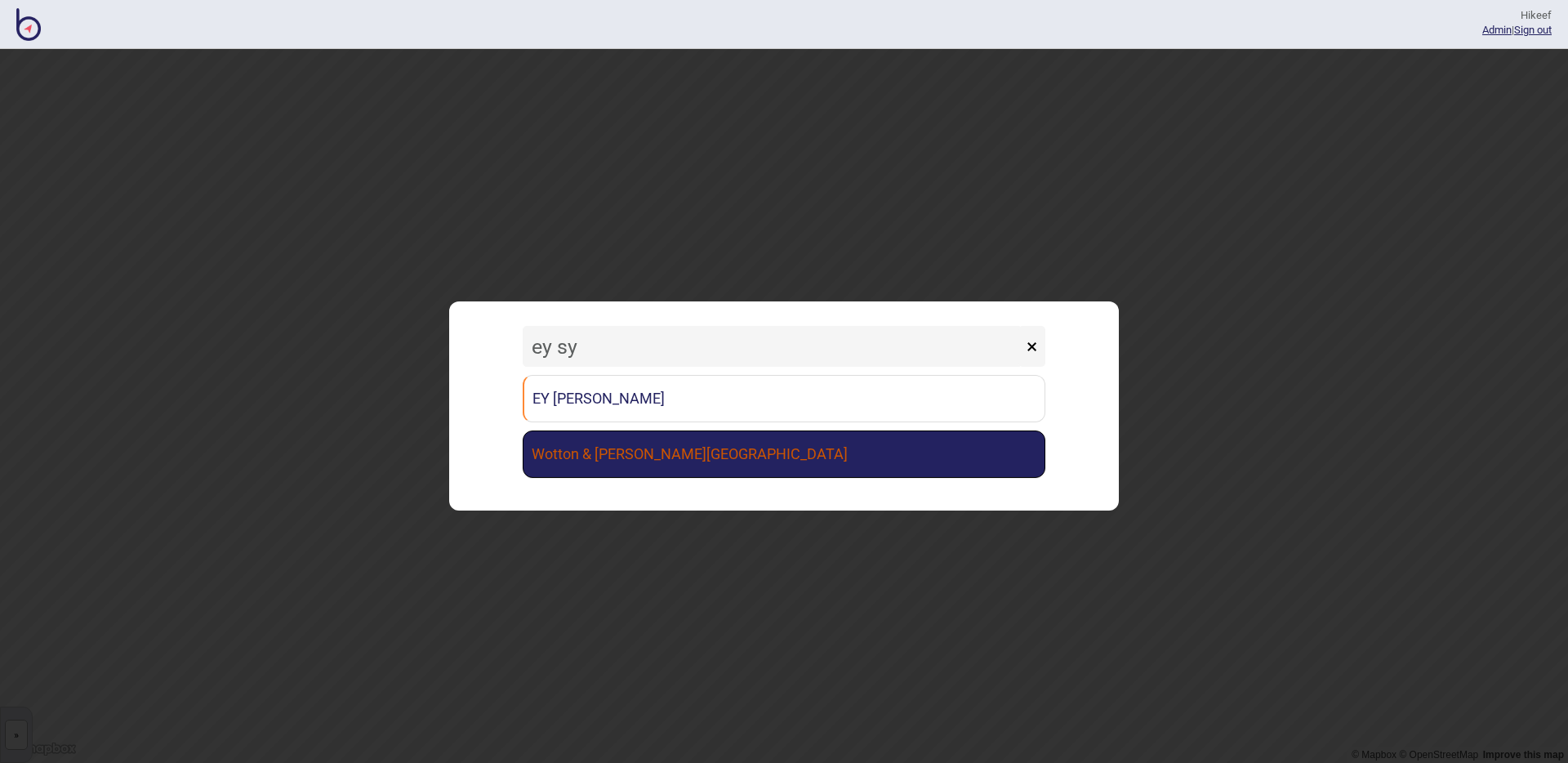
type input "ey sy"
click at [659, 453] on link "Wotton & [PERSON_NAME][GEOGRAPHIC_DATA]" at bounding box center [784, 454] width 523 height 47
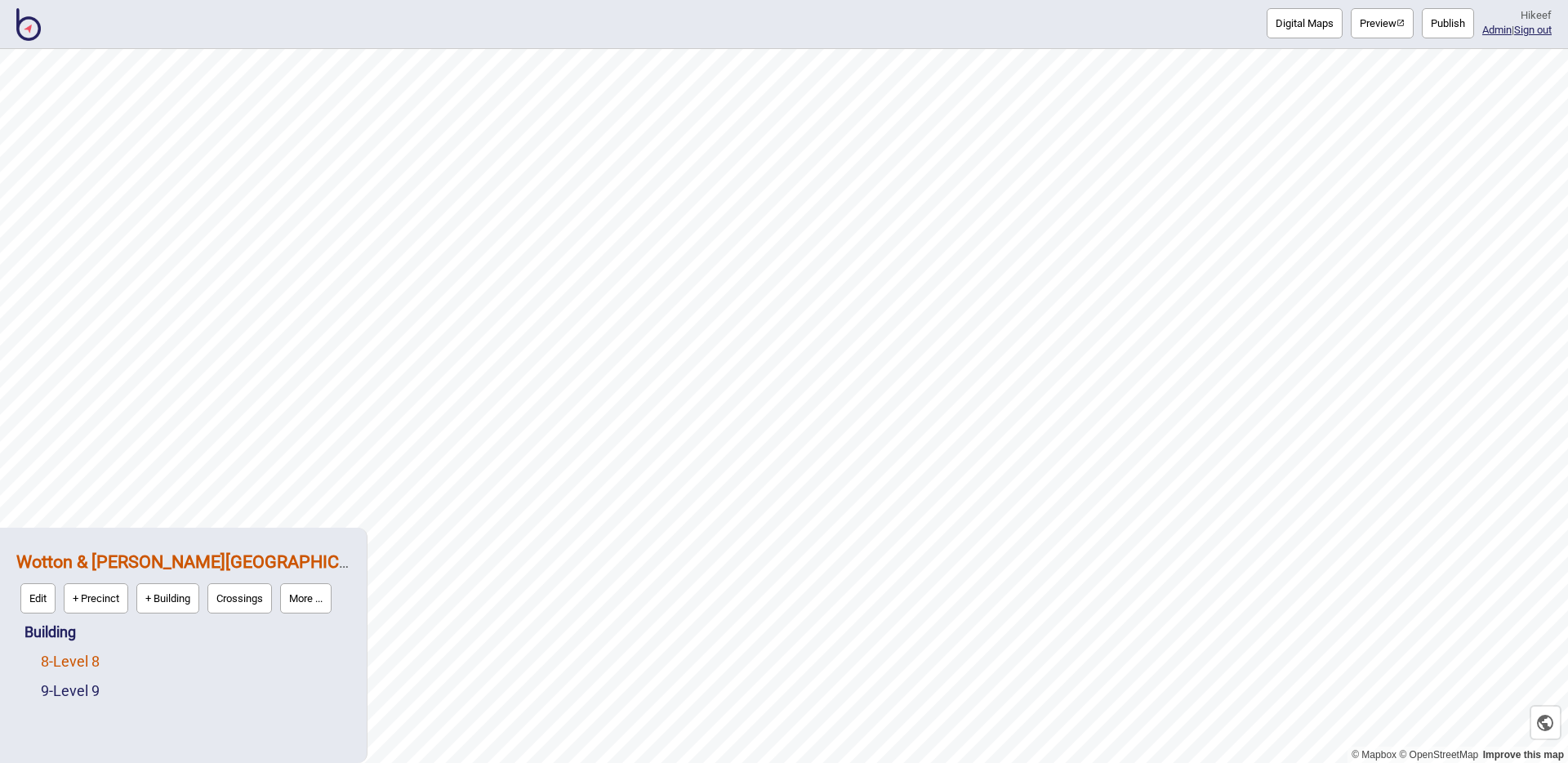
click at [67, 654] on link "8 - Level 8" at bounding box center [70, 660] width 59 height 18
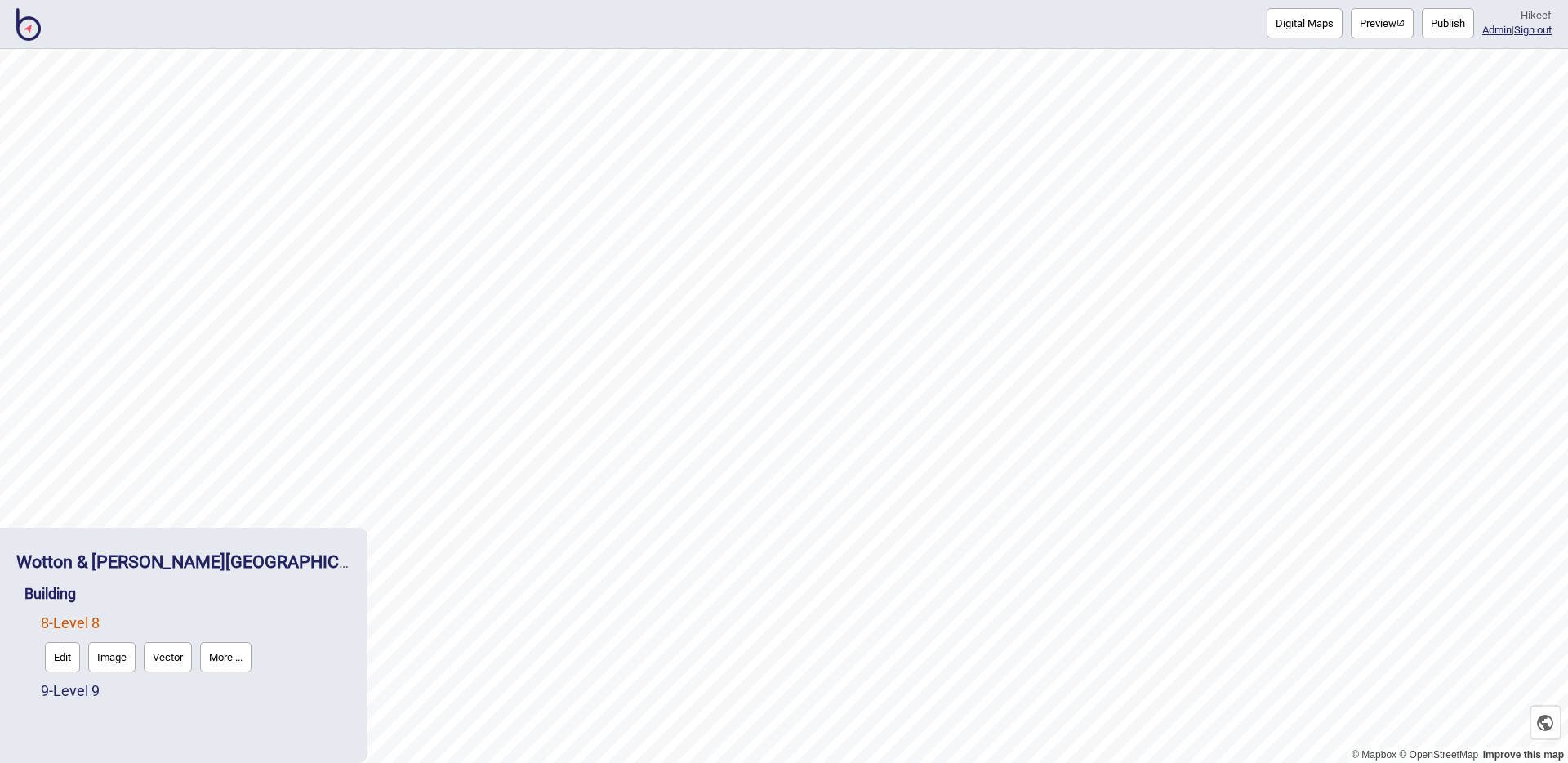
click at [1351, 18] on button "Preview" at bounding box center [1382, 23] width 63 height 30
